Goal: Task Accomplishment & Management: Use online tool/utility

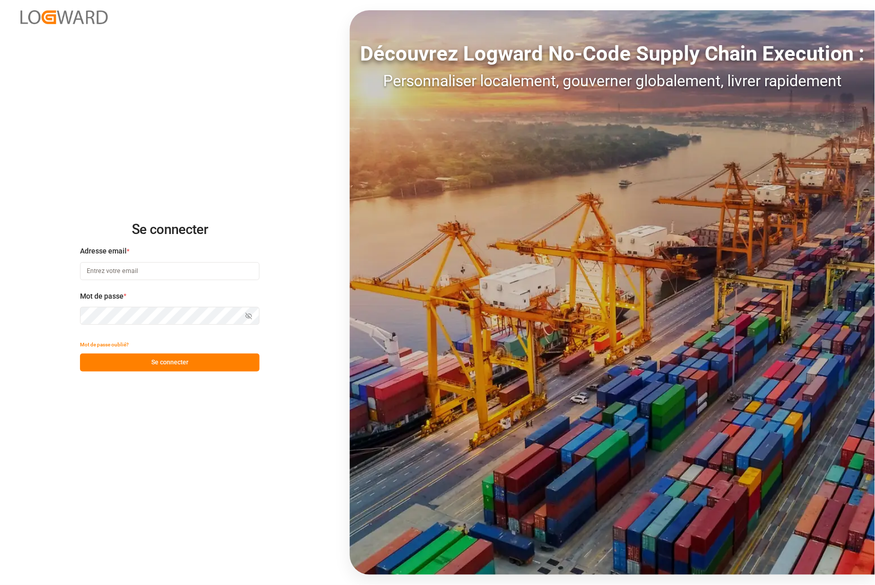
type input "[PERSON_NAME][EMAIL_ADDRESS][PERSON_NAME][DOMAIN_NAME]"
drag, startPoint x: 130, startPoint y: 373, endPoint x: 142, endPoint y: 358, distance: 19.8
click at [132, 373] on div "Se connecter Adresse email * [PERSON_NAME][EMAIL_ADDRESS][PERSON_NAME][DOMAIN_N…" at bounding box center [437, 292] width 875 height 585
click at [151, 352] on div "Mot de passe oublié?" at bounding box center [170, 345] width 180 height 18
click at [149, 365] on button "Se connecter" at bounding box center [170, 362] width 180 height 18
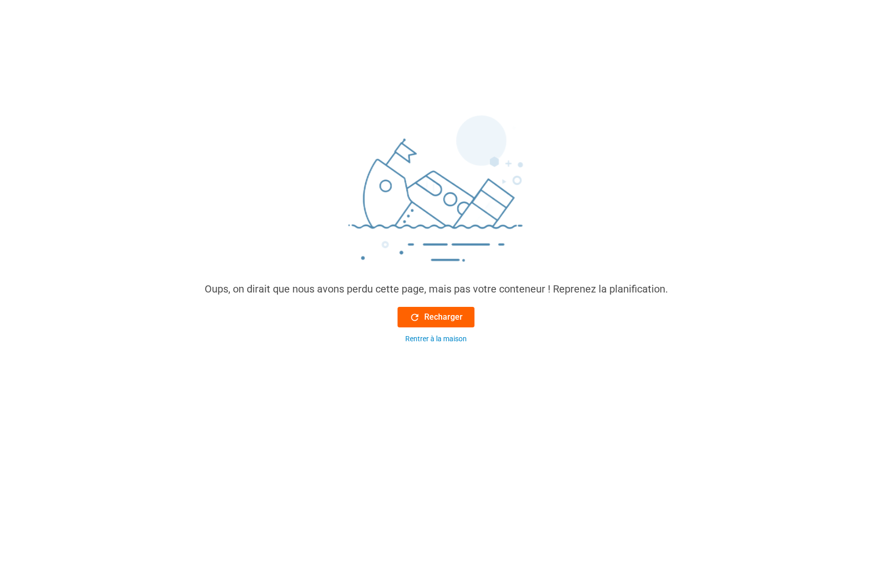
click at [405, 318] on button "Recharger" at bounding box center [436, 317] width 77 height 21
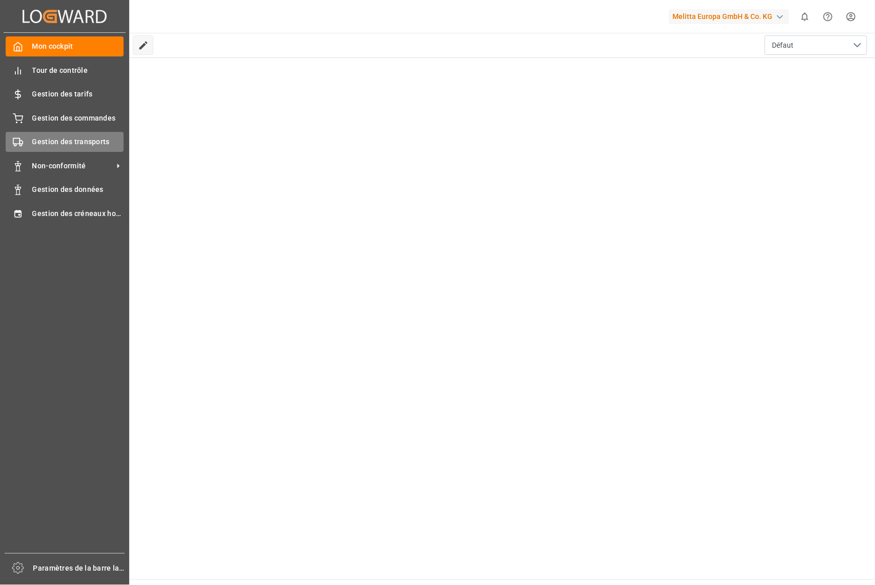
click at [51, 134] on div "Gestion des transports Gestion des transports" at bounding box center [65, 142] width 118 height 20
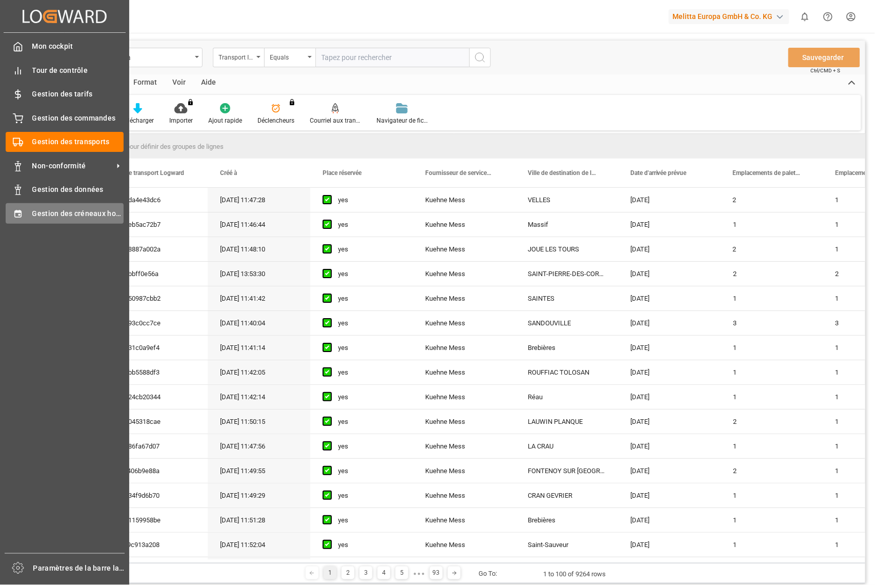
click at [23, 205] on div "Gestion des créneaux horaires Gestion des créneaux horaires" at bounding box center [65, 213] width 118 height 20
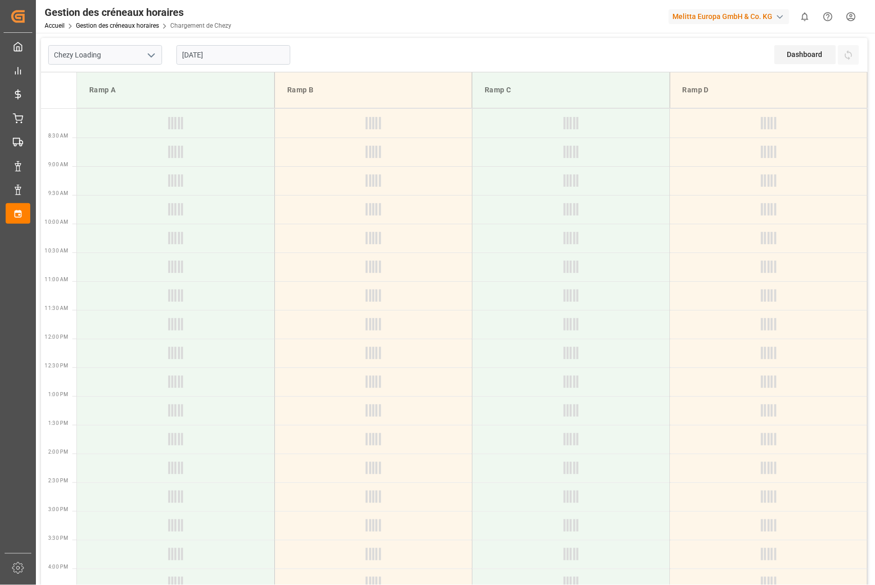
type input "Chezy Loading"
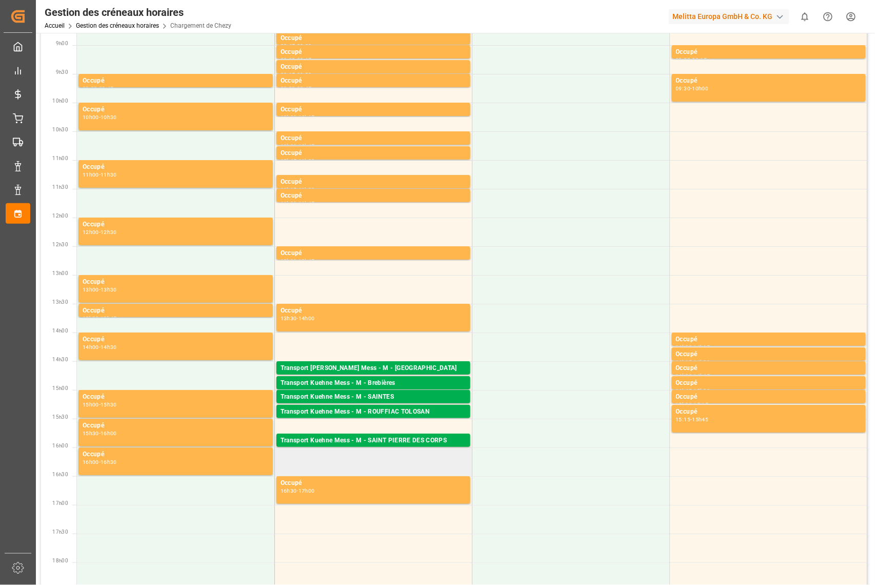
scroll to position [136, 0]
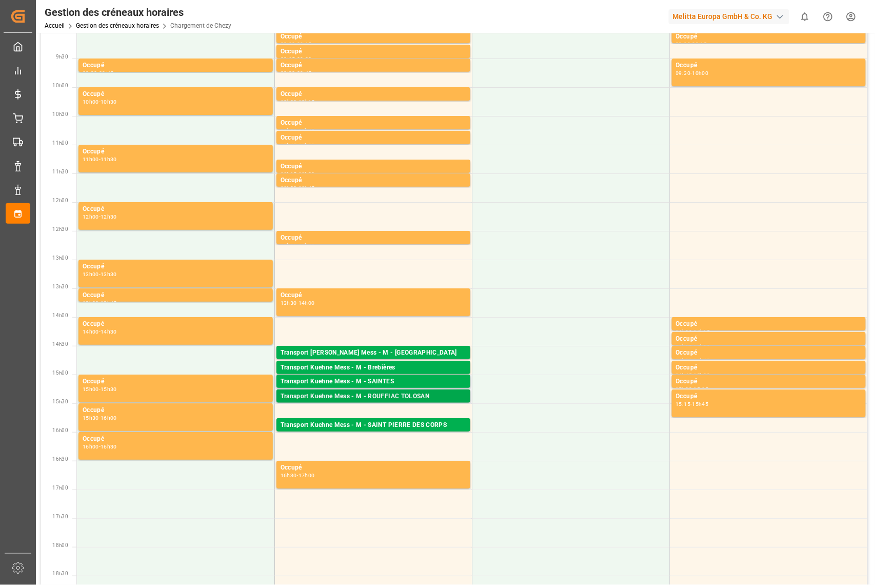
click at [436, 396] on div "Transport Kuehne Mess - M - ROUFFIAC TOLOSAN" at bounding box center [374, 396] width 186 height 10
click at [394, 481] on div "Occupé 16h30 - 17h00" at bounding box center [374, 475] width 186 height 24
click at [335, 479] on div "Occupé 16h30 - 17h00" at bounding box center [374, 475] width 186 height 24
click at [275, 479] on div "Occupé 16h30 - 17h00" at bounding box center [373, 475] width 197 height 29
click at [376, 431] on font "Palettes : ,TU : ,Ville : SAINT PIERRE DES CORPS,[GEOGRAPHIC_DATA] : [DATE] 00:…" at bounding box center [390, 434] width 218 height 6
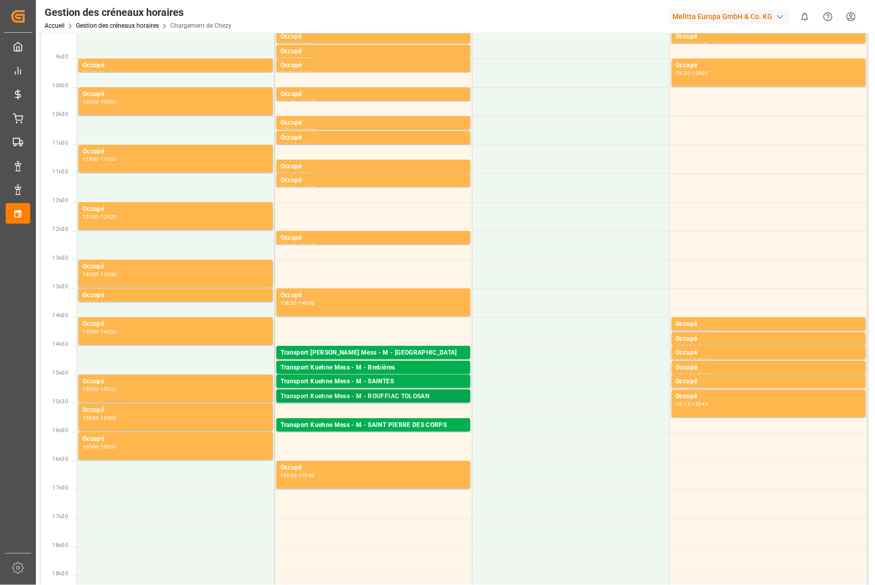
click at [400, 394] on font "Transport Kuehne Mess - M - ROUFFIAC TOLOSAN" at bounding box center [355, 395] width 149 height 7
click at [388, 370] on font "Transport Kuehne Mess - M - Brebières" at bounding box center [338, 367] width 115 height 7
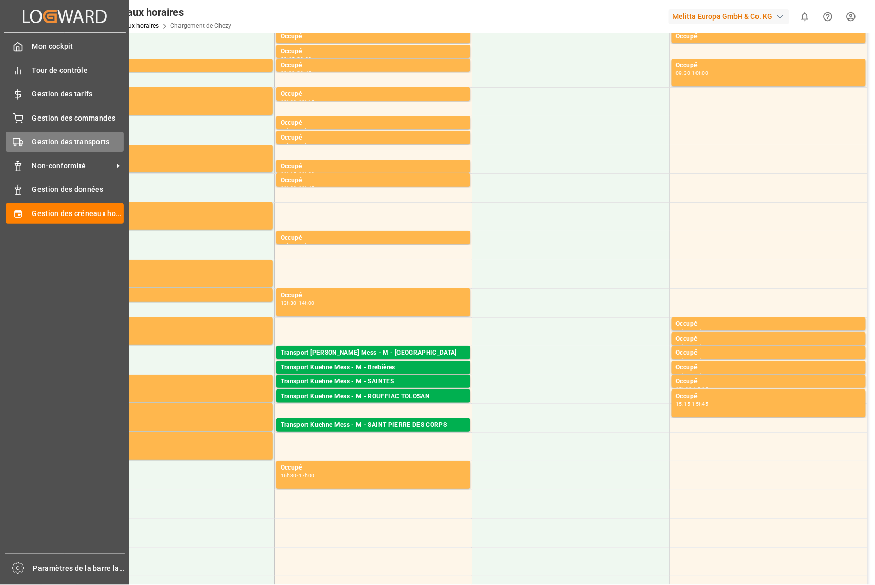
click at [70, 146] on span "Gestion des transports" at bounding box center [78, 141] width 92 height 11
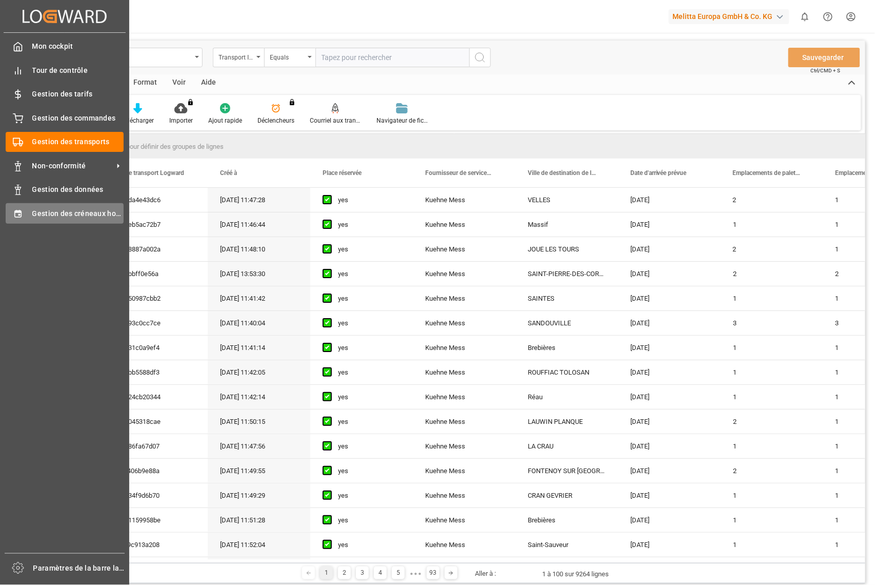
click at [43, 209] on font "Gestion des créneaux horaires" at bounding box center [84, 213] width 104 height 8
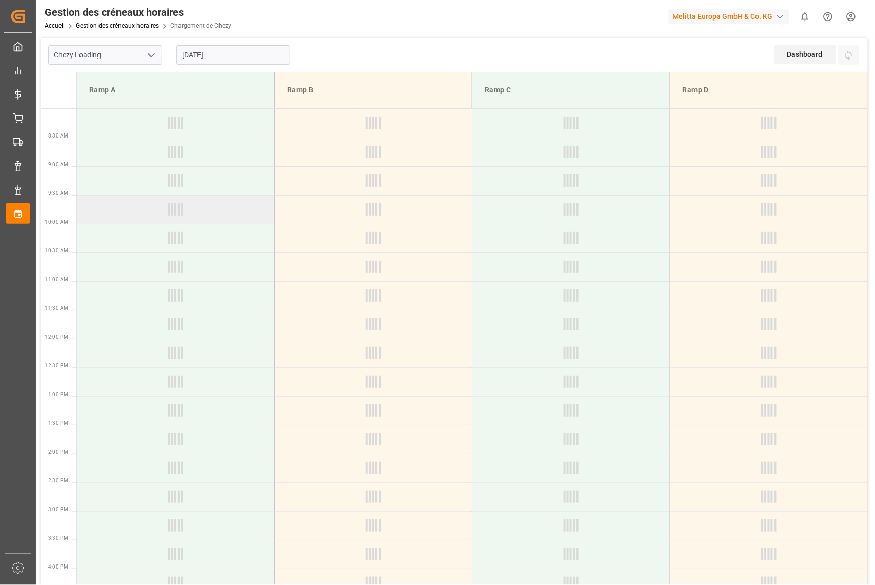
type input "Chezy Loading"
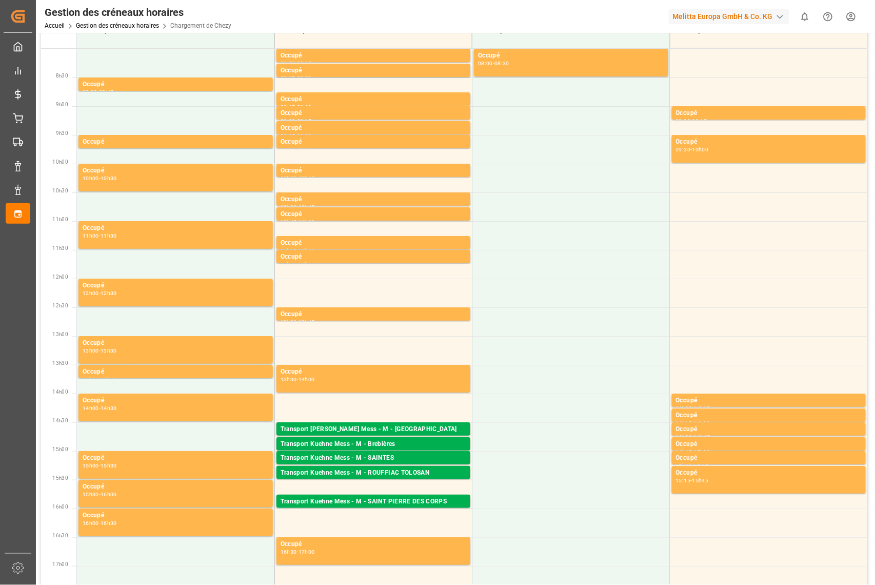
scroll to position [68, 0]
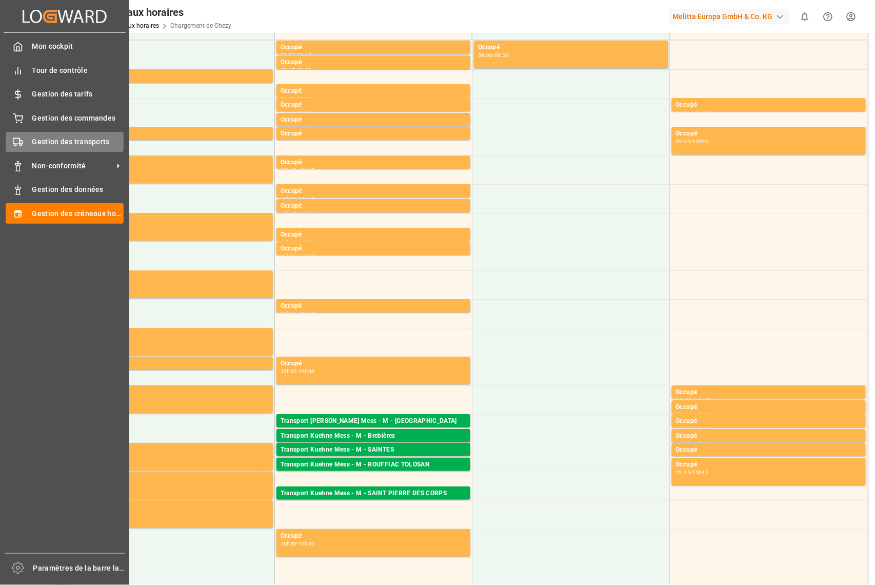
click at [90, 142] on font "Gestion des transports" at bounding box center [70, 141] width 77 height 8
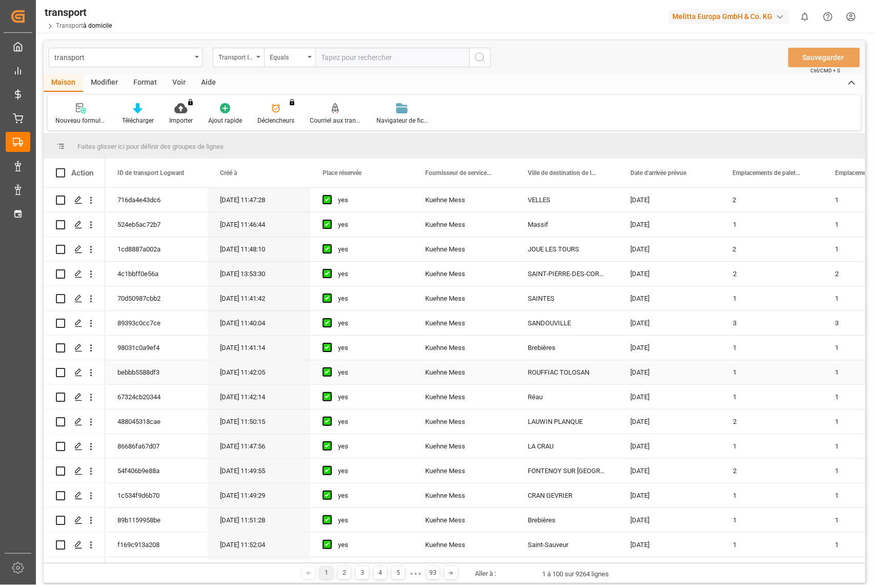
click at [558, 373] on font "ROUFFIAC TOLOSAN" at bounding box center [559, 372] width 62 height 8
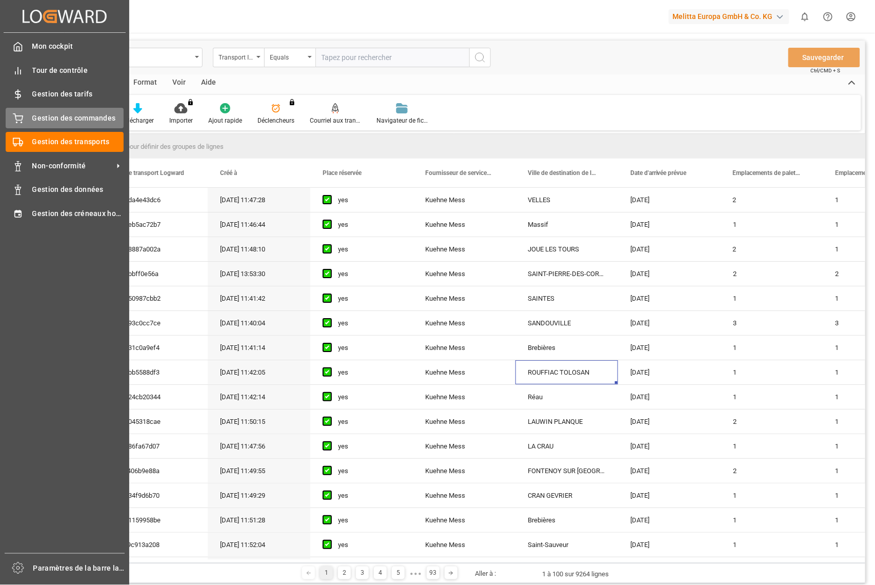
click at [22, 113] on icon at bounding box center [18, 118] width 10 height 10
